Goal: Transaction & Acquisition: Book appointment/travel/reservation

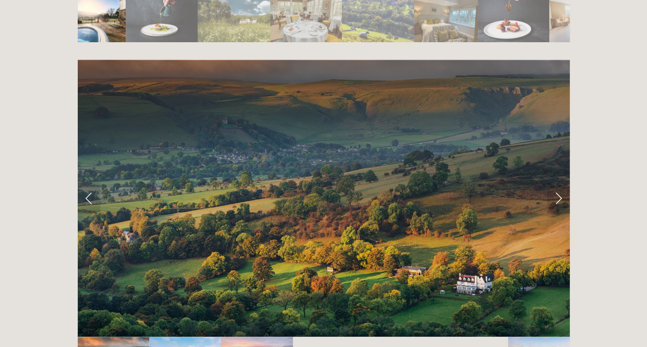
scroll to position [2007, 0]
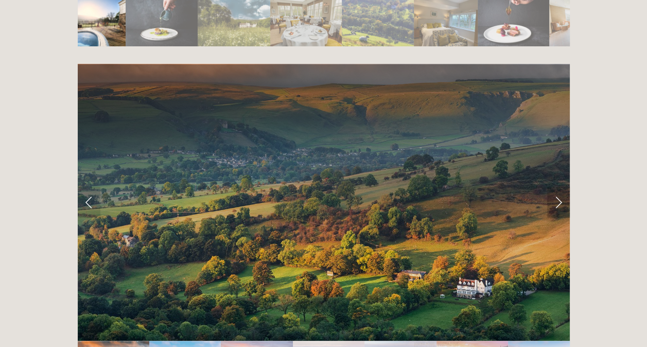
click at [559, 187] on link "Next Slide" at bounding box center [558, 202] width 23 height 31
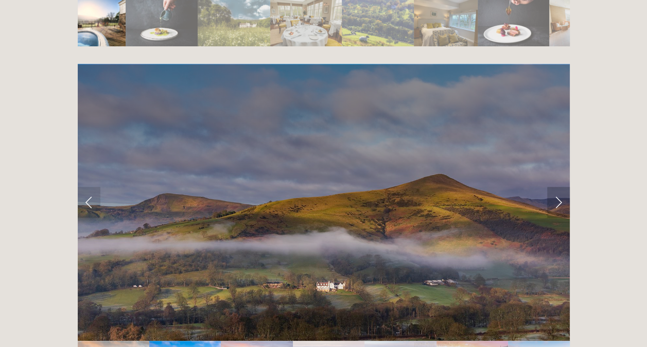
click at [562, 187] on link "Next Slide" at bounding box center [558, 202] width 23 height 31
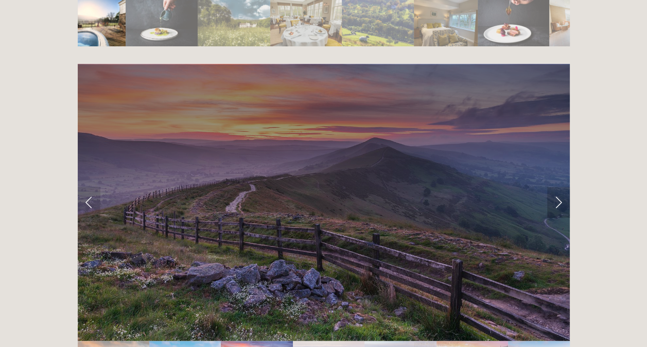
click at [562, 187] on link "Next Slide" at bounding box center [558, 202] width 23 height 31
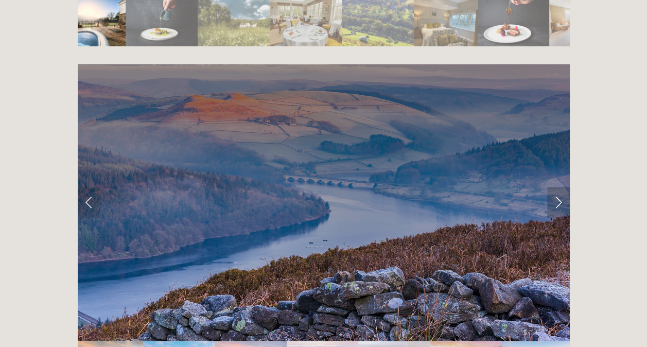
click at [562, 187] on link "Next Slide" at bounding box center [558, 202] width 23 height 31
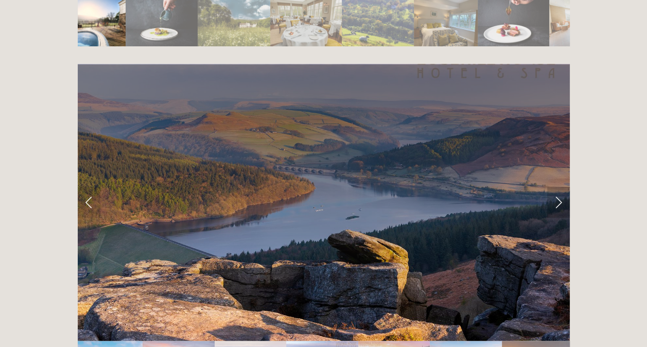
click at [562, 187] on link "Next Slide" at bounding box center [558, 202] width 23 height 31
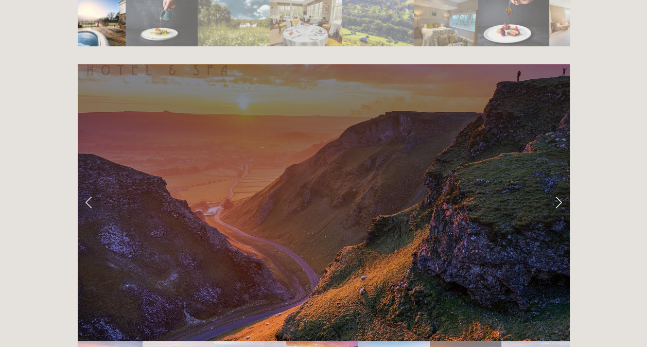
click at [562, 187] on link "Next Slide" at bounding box center [558, 202] width 23 height 31
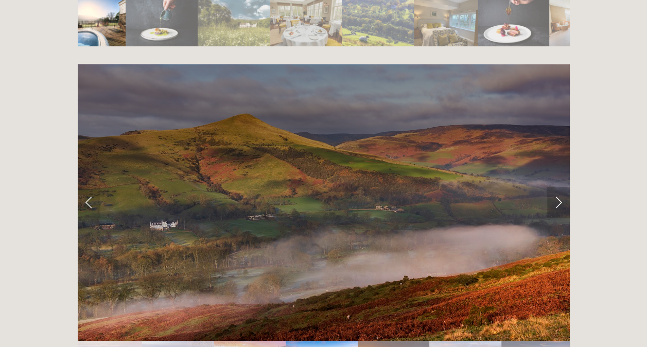
click at [562, 187] on link "Next Slide" at bounding box center [558, 202] width 23 height 31
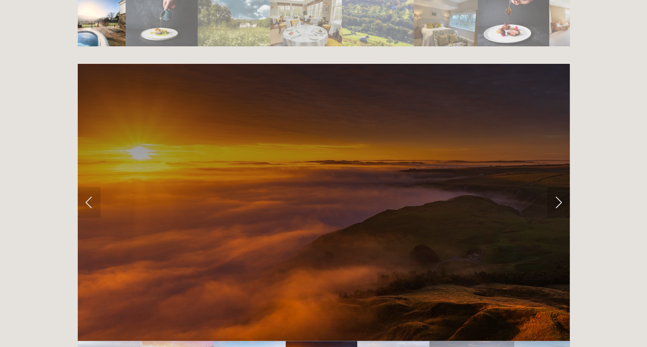
click at [562, 187] on link "Next Slide" at bounding box center [558, 202] width 23 height 31
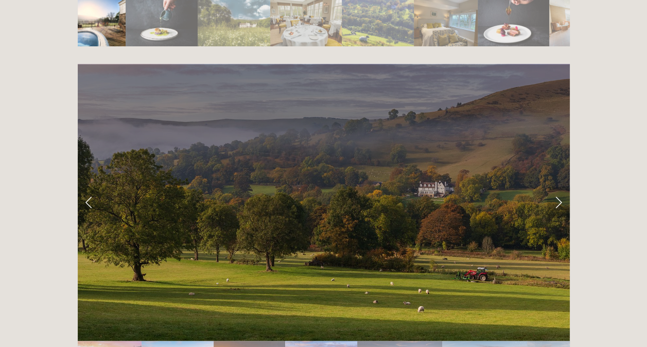
click at [562, 187] on link "Next Slide" at bounding box center [558, 202] width 23 height 31
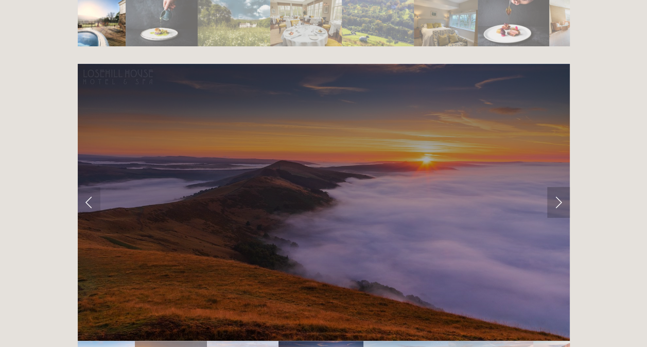
click at [562, 187] on link "Next Slide" at bounding box center [558, 202] width 23 height 31
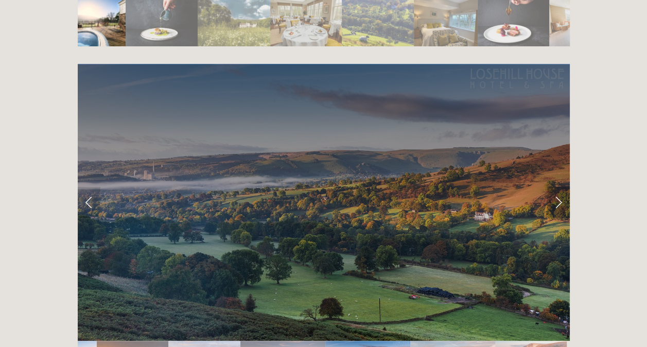
click at [562, 187] on link "Next Slide" at bounding box center [558, 202] width 23 height 31
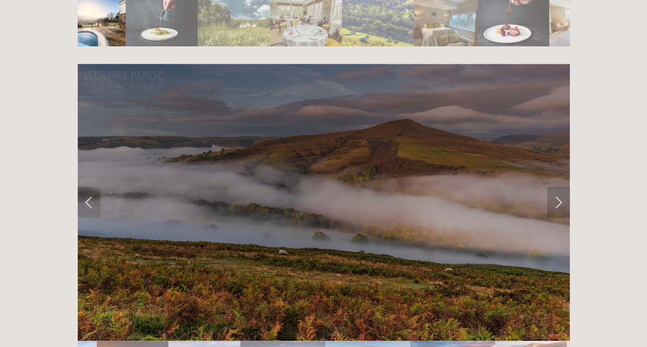
click at [554, 187] on link "Next Slide" at bounding box center [558, 202] width 23 height 31
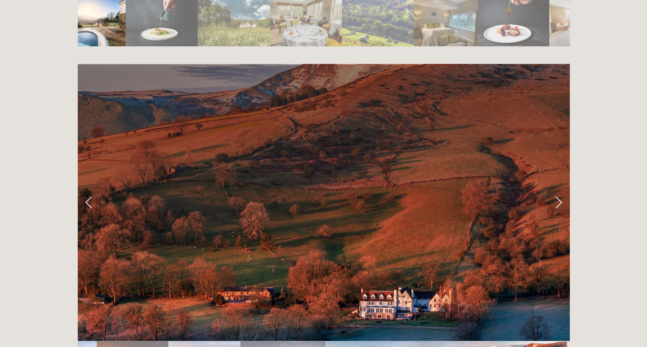
click at [554, 187] on link "Next Slide" at bounding box center [558, 202] width 23 height 31
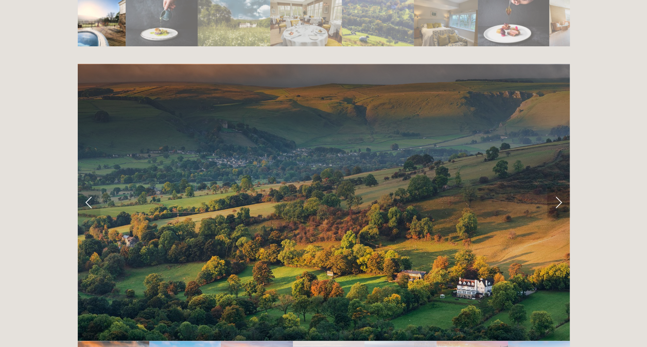
click at [554, 187] on link "Next Slide" at bounding box center [558, 202] width 23 height 31
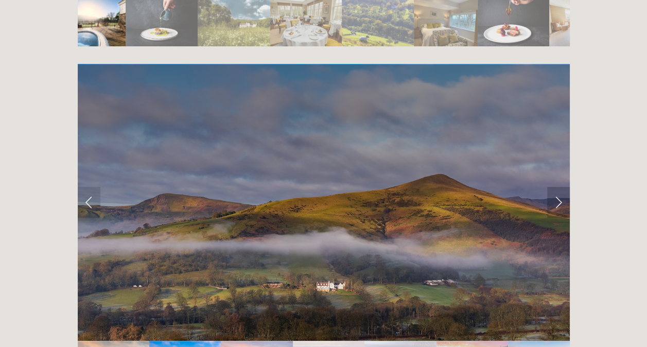
click at [554, 187] on link "Next Slide" at bounding box center [558, 202] width 23 height 31
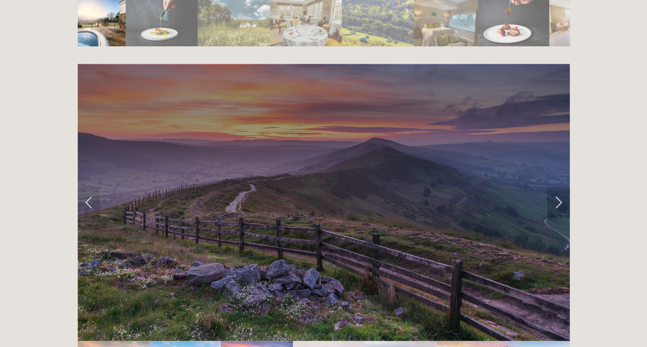
click at [554, 187] on link "Next Slide" at bounding box center [558, 202] width 23 height 31
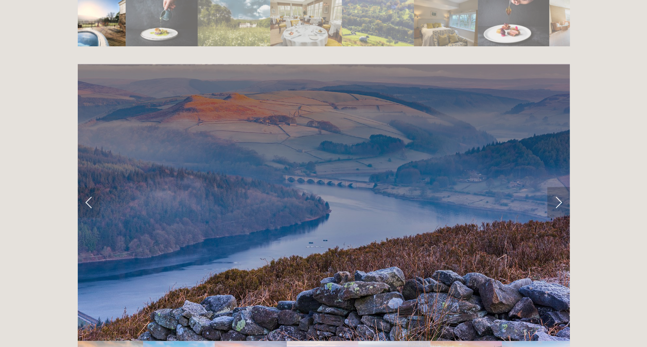
click at [554, 187] on link "Next Slide" at bounding box center [558, 202] width 23 height 31
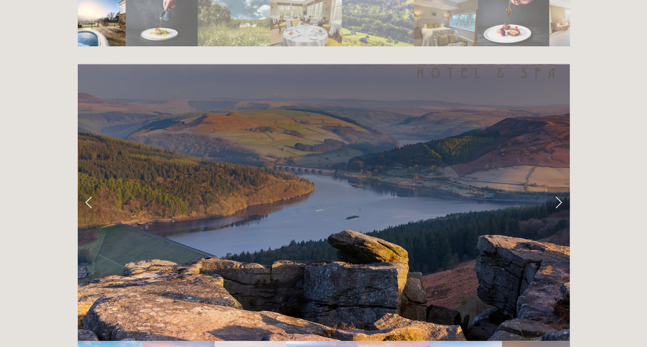
click at [554, 187] on link "Next Slide" at bounding box center [558, 202] width 23 height 31
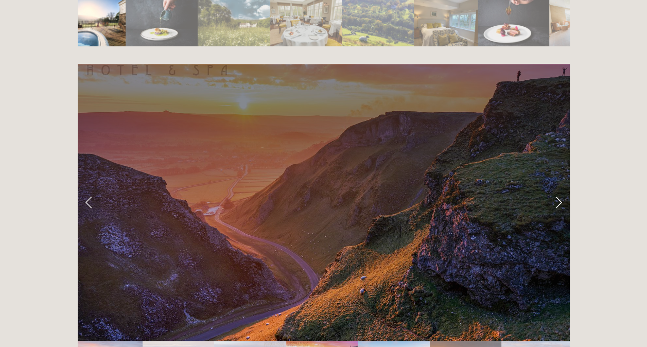
click at [554, 187] on link "Next Slide" at bounding box center [558, 202] width 23 height 31
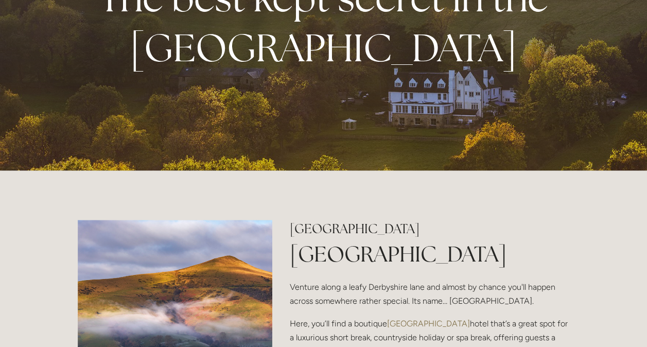
scroll to position [0, 0]
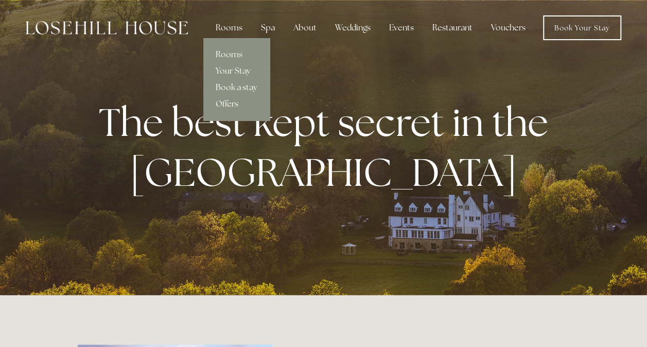
click at [238, 103] on link "Offers" at bounding box center [236, 104] width 66 height 16
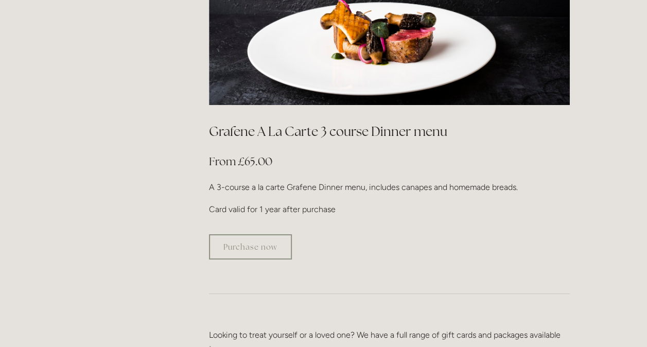
scroll to position [1852, 0]
